Goal: Check status: Check status

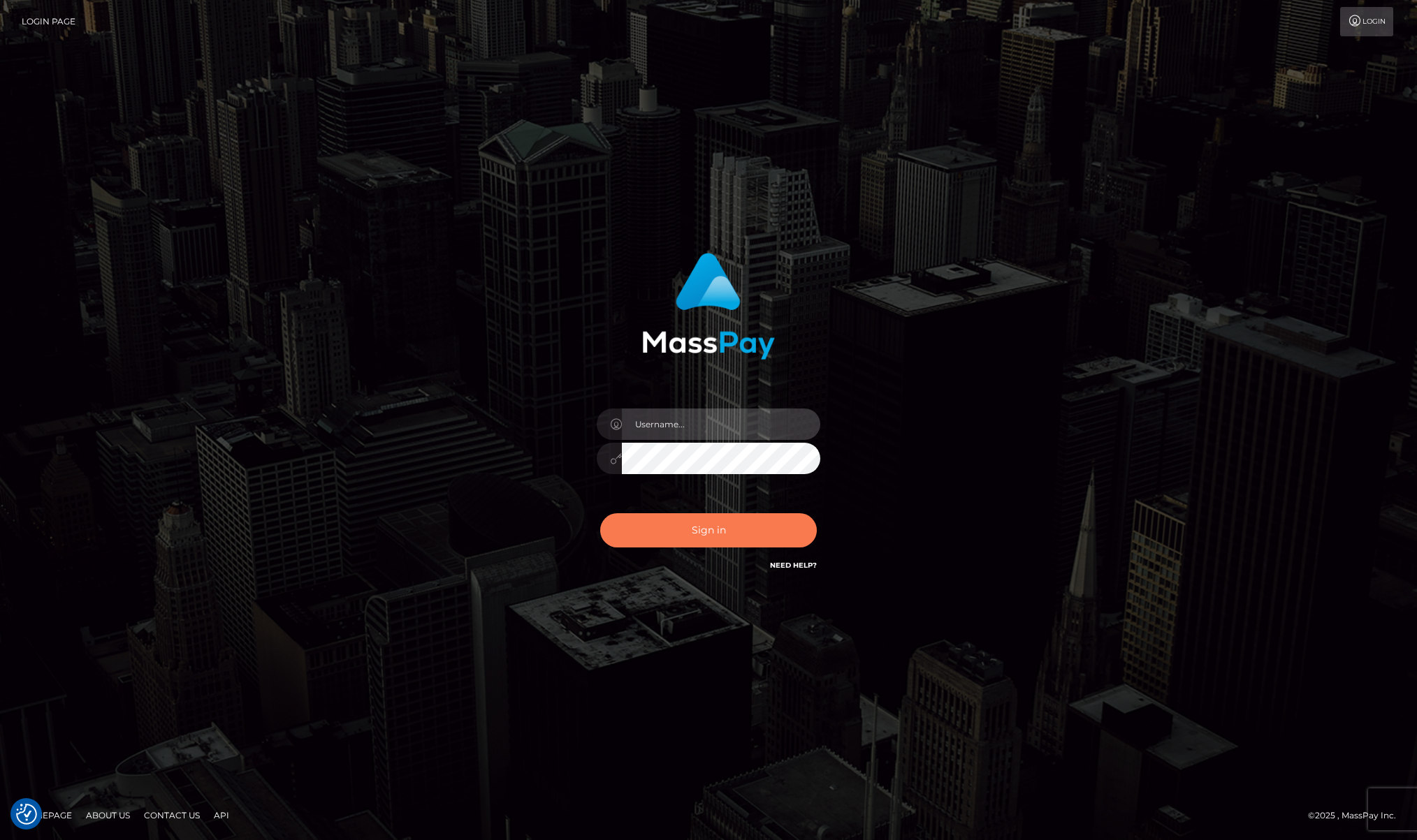
type input "[PERSON_NAME]"
click at [688, 536] on button "Sign in" at bounding box center [708, 530] width 217 height 35
type input "[PERSON_NAME]"
click at [650, 535] on button "Sign in" at bounding box center [708, 530] width 217 height 35
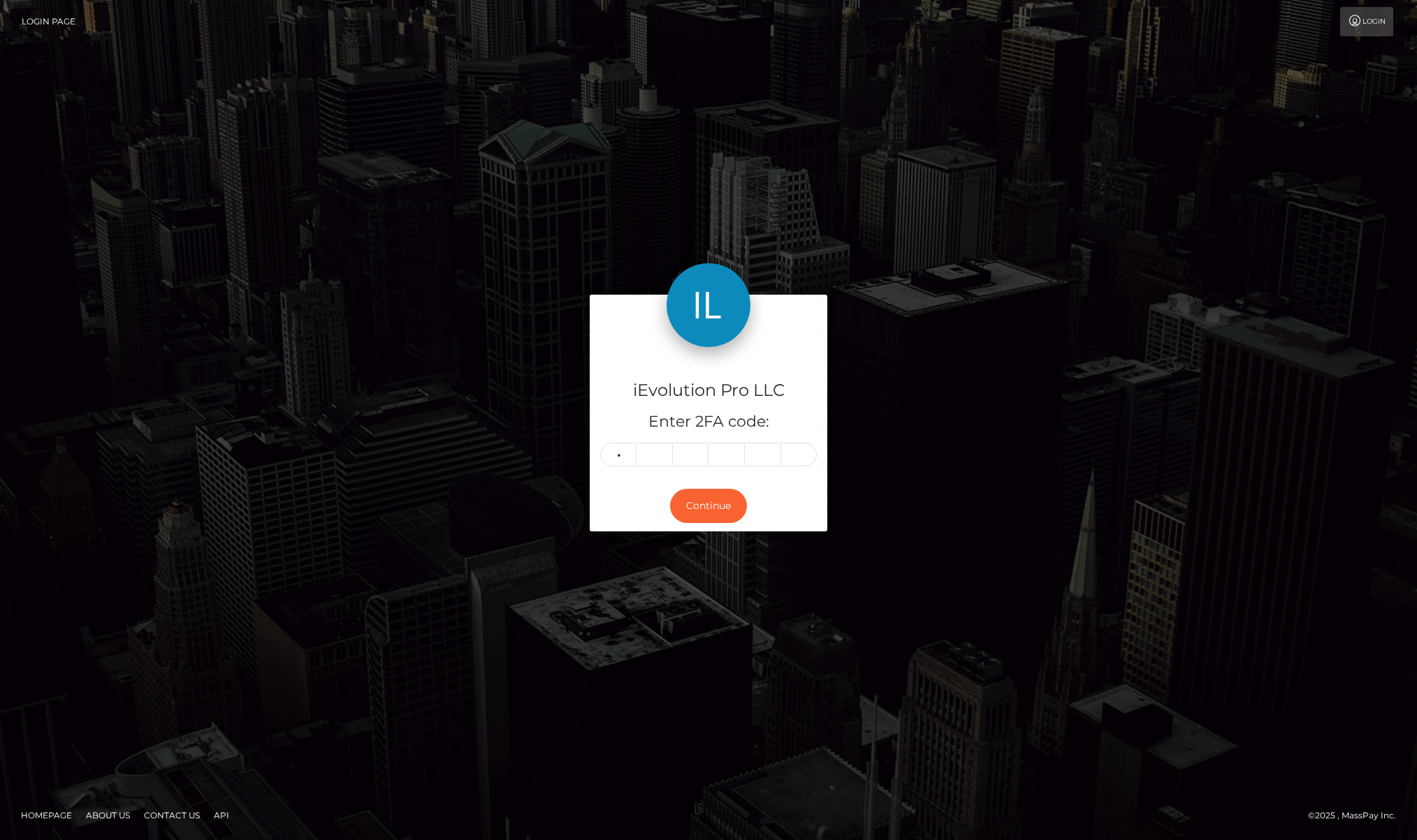
type input "6"
type input "5"
type input "0"
type input "3"
type input "2"
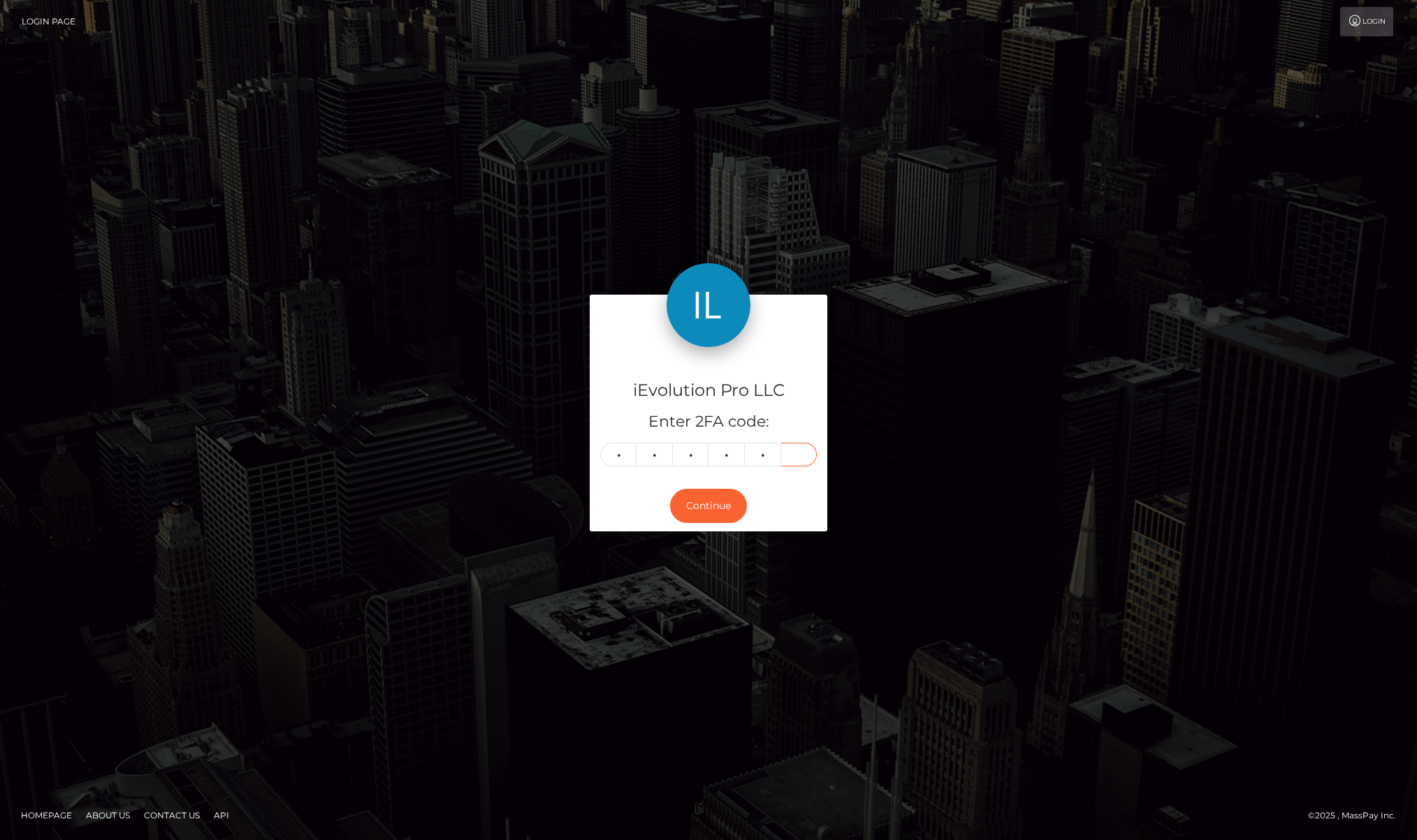
type input "2"
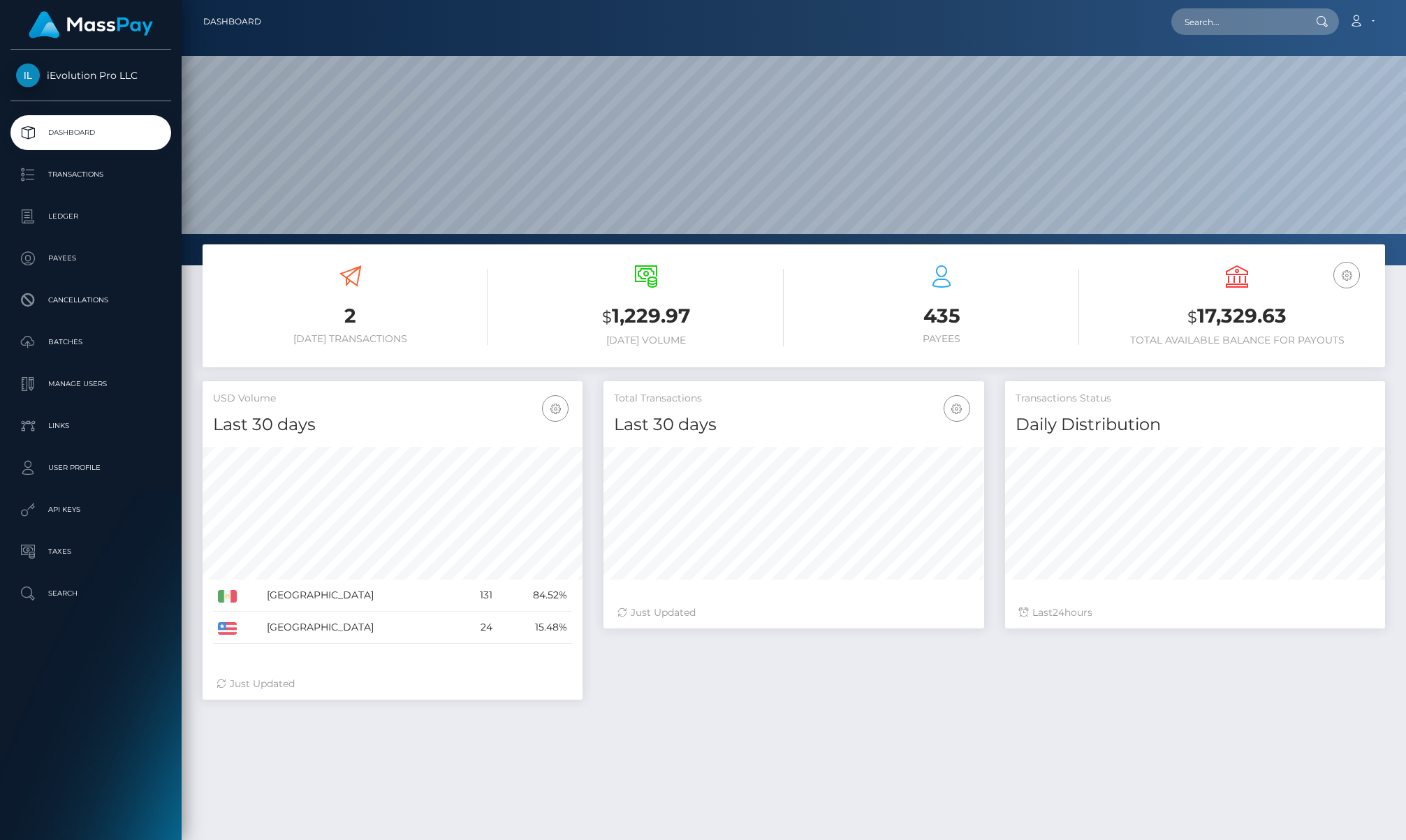
scroll to position [248, 381]
click at [63, 171] on p "Transactions" at bounding box center [91, 175] width 149 height 21
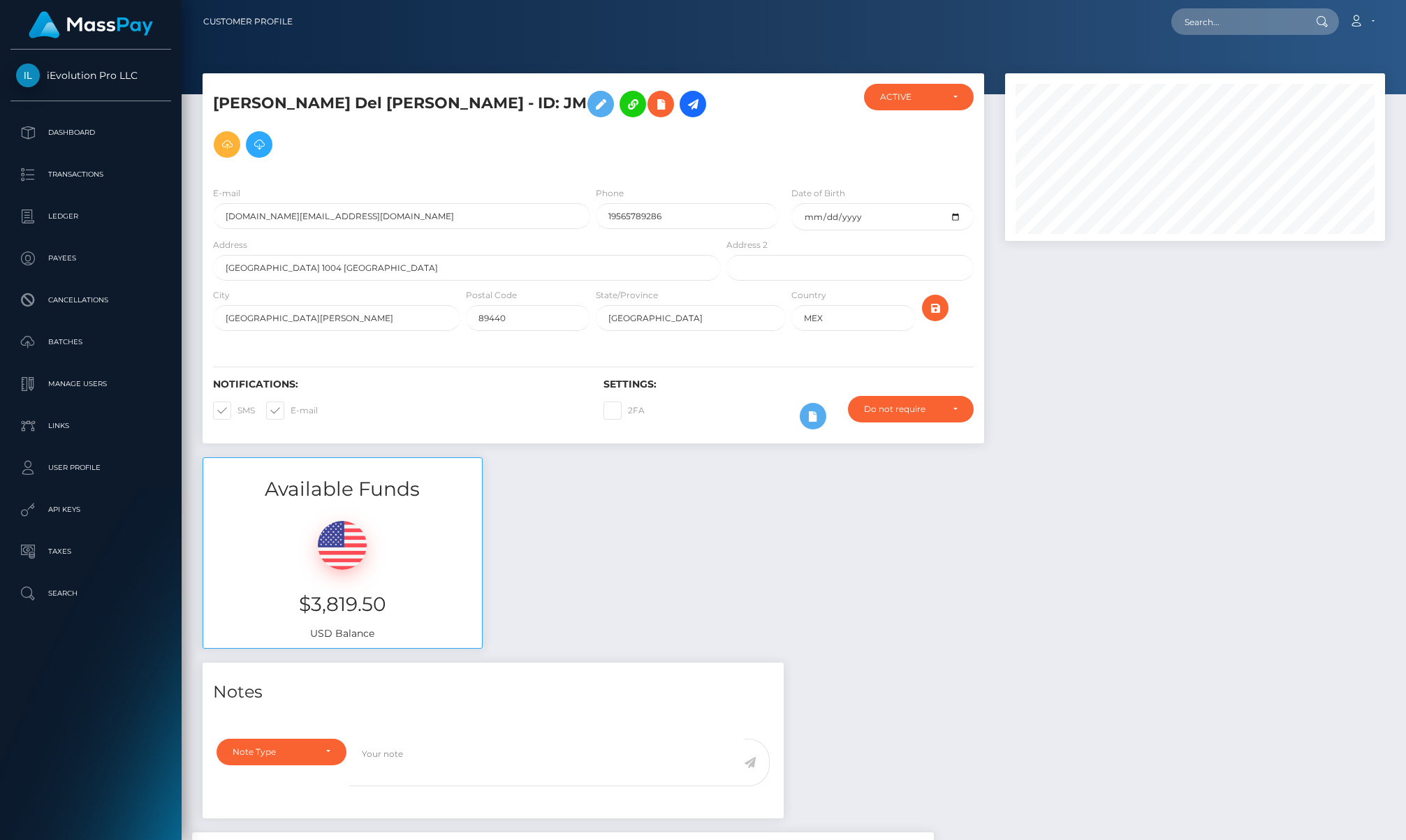
scroll to position [168, 381]
